Goal: Use online tool/utility: Utilize a website feature to perform a specific function

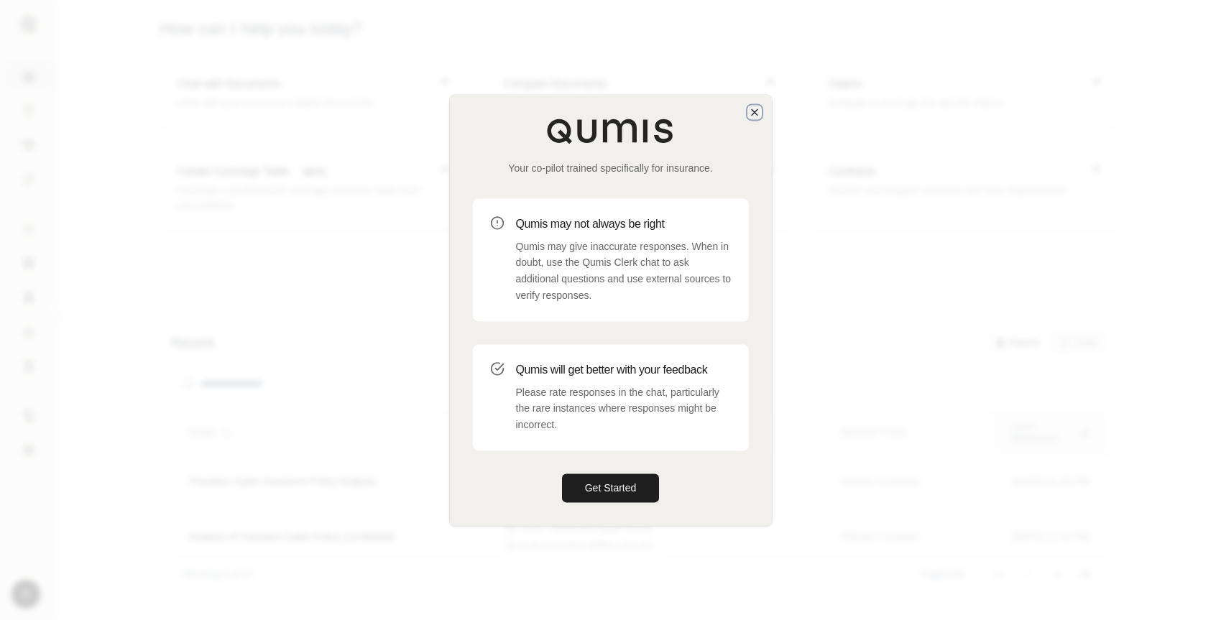
click at [758, 111] on icon "button" at bounding box center [754, 111] width 11 height 11
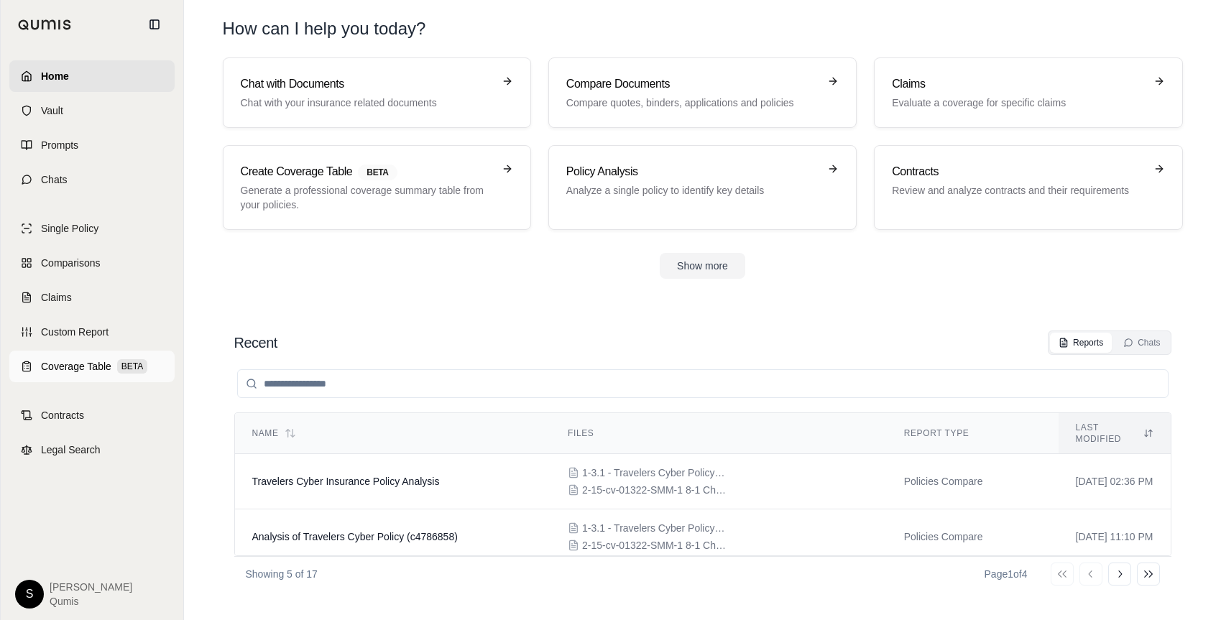
click at [96, 362] on span "Coverage Table" at bounding box center [76, 366] width 70 height 14
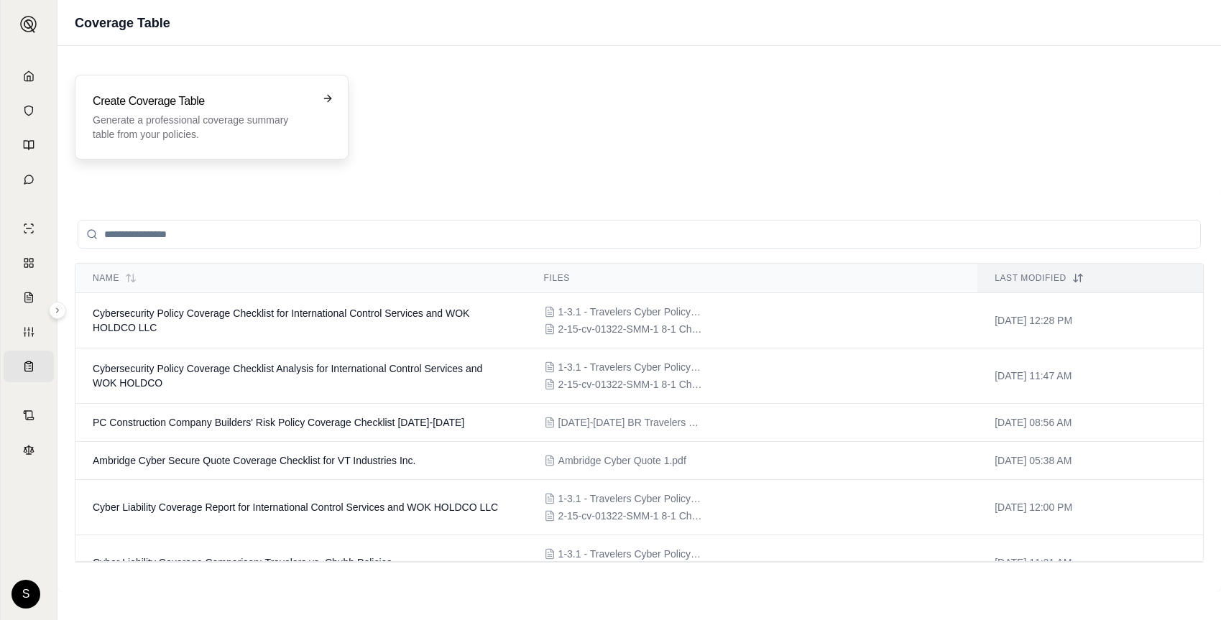
click at [249, 130] on p "Generate a professional coverage summary table from your policies." at bounding box center [202, 127] width 218 height 29
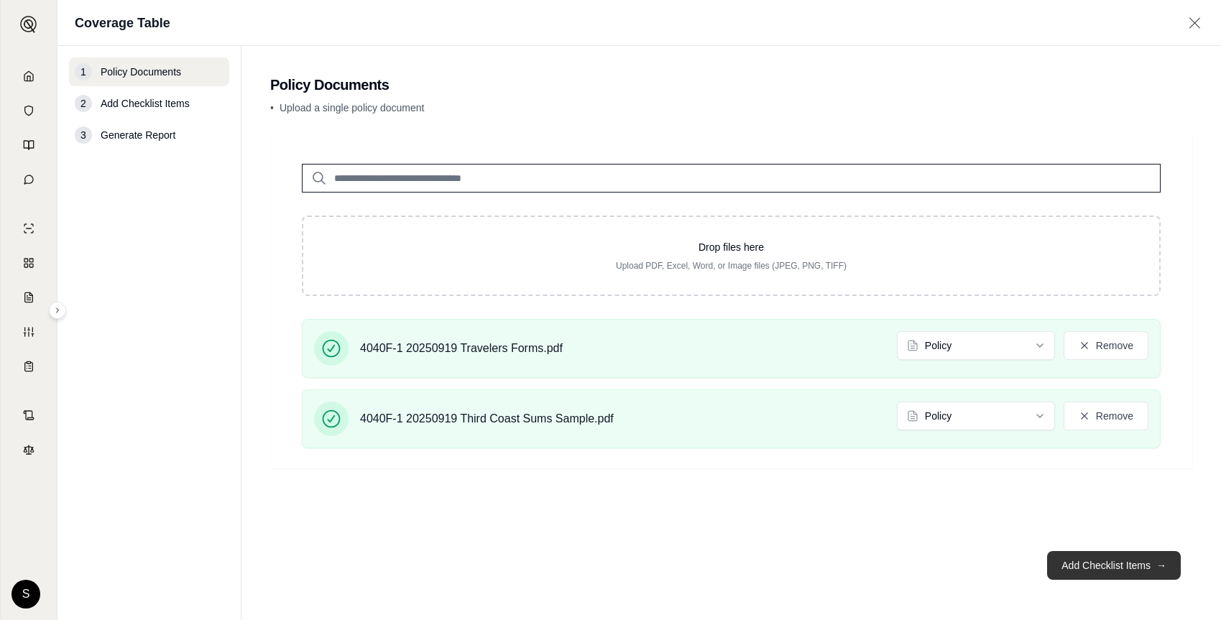
click at [1085, 562] on button "Add Checklist Items →" at bounding box center [1114, 565] width 134 height 29
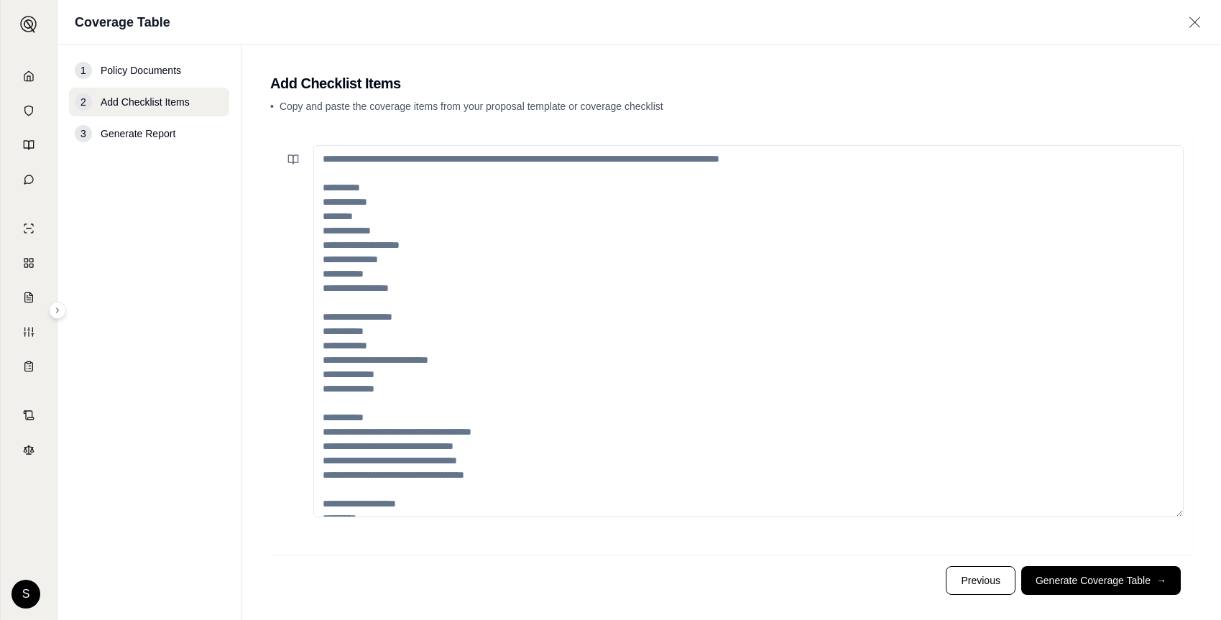
click at [1079, 583] on button "Generate Coverage Table →" at bounding box center [1100, 580] width 159 height 29
